Goal: Check status: Check status

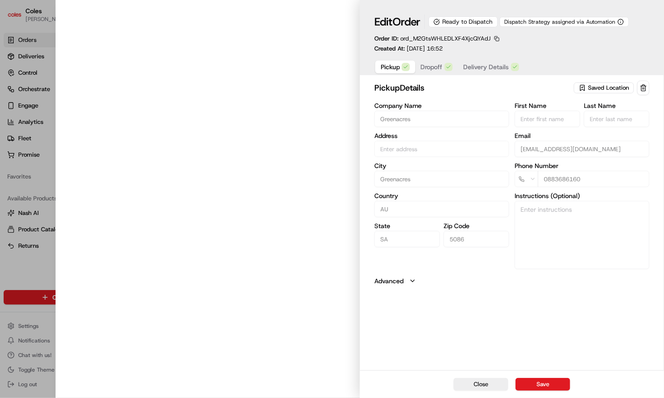
type input "Cnr [PERSON_NAME] amd Floridale Rd Greenacres SA 5086 AU"
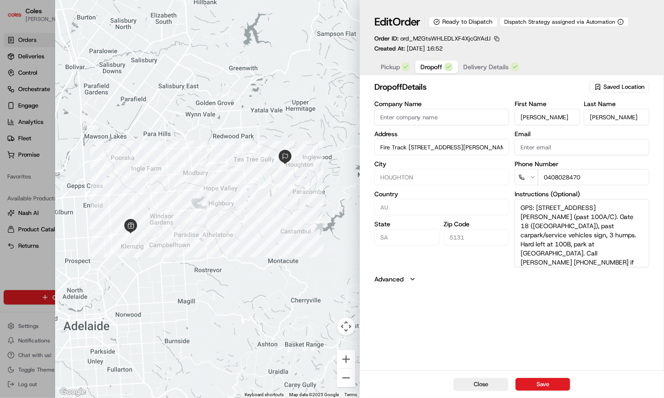
click at [437, 66] on span "Dropoff" at bounding box center [432, 66] width 22 height 9
click at [587, 242] on textarea "GPS: [STREET_ADDRESS][PERSON_NAME] (past 100A/C). Gate 18 ([GEOGRAPHIC_DATA]), …" at bounding box center [582, 233] width 135 height 68
click at [565, 249] on textarea "GPS: [STREET_ADDRESS][PERSON_NAME] (past 100A/C). Gate 18 ([GEOGRAPHIC_DATA]), …" at bounding box center [582, 233] width 135 height 68
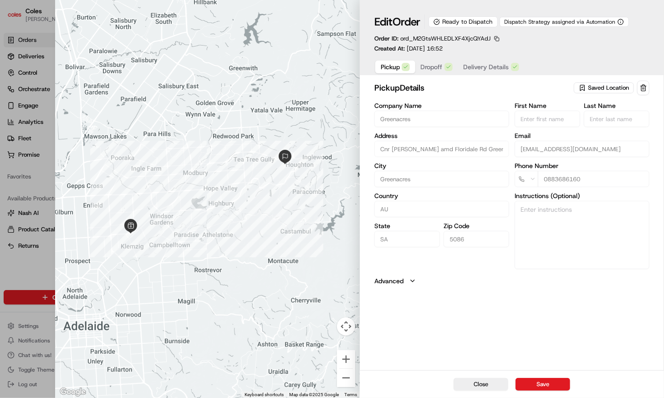
click at [389, 65] on span "Pickup" at bounding box center [390, 66] width 19 height 9
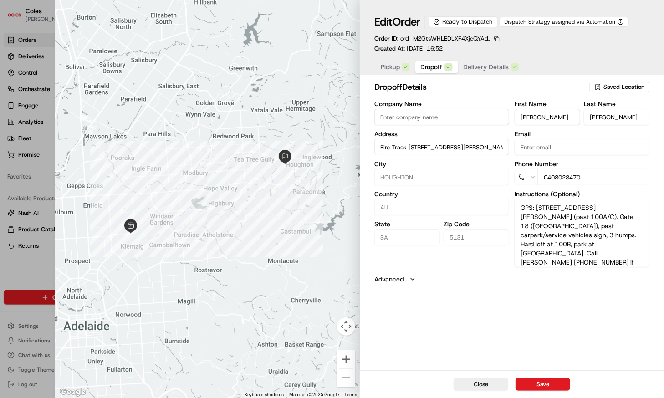
click at [434, 64] on span "Dropoff" at bounding box center [432, 66] width 22 height 9
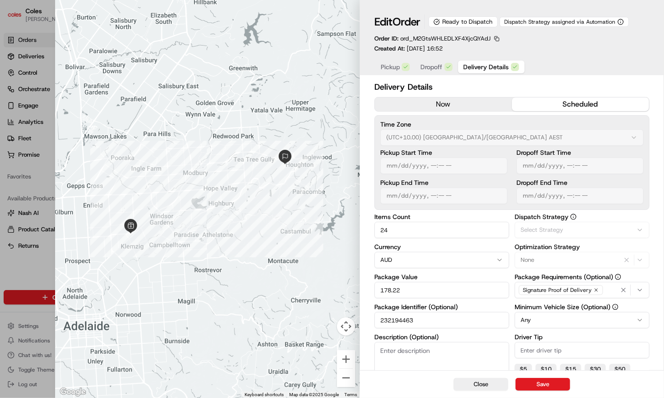
click at [483, 68] on span "Delivery Details" at bounding box center [487, 66] width 46 height 9
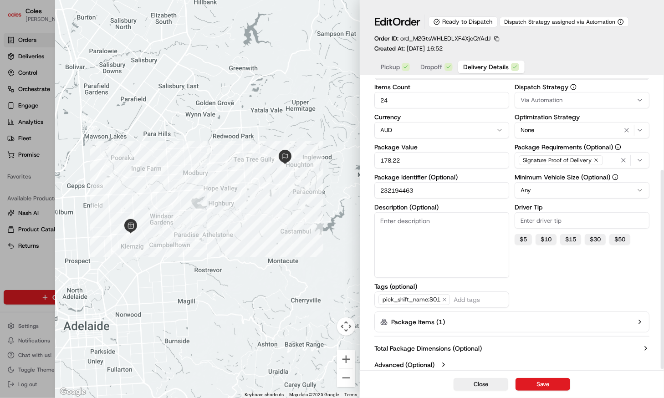
scroll to position [134, 0]
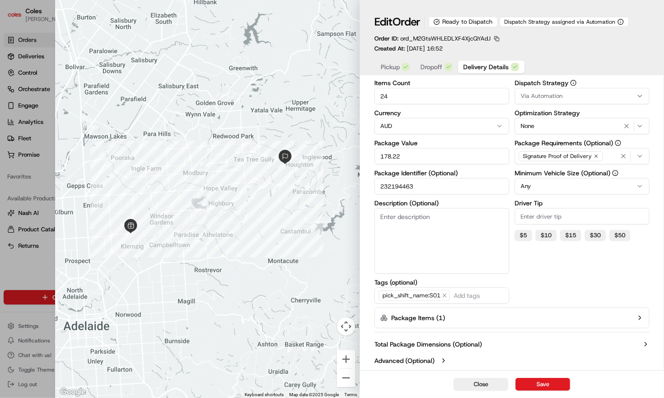
click at [439, 62] on button "Dropoff" at bounding box center [437, 67] width 43 height 13
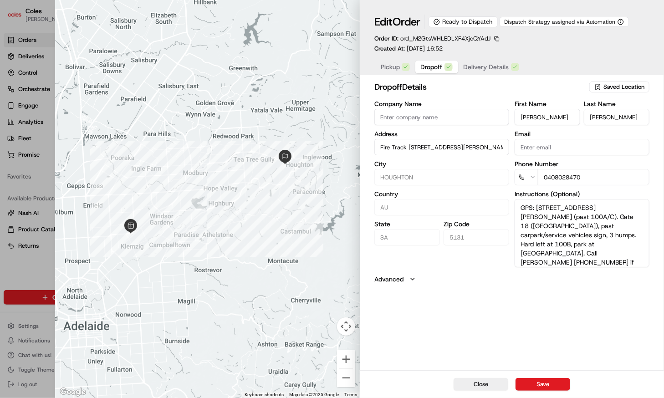
scroll to position [0, 0]
click at [499, 380] on button "Close" at bounding box center [481, 384] width 55 height 13
type input "+1"
